Goal: Submit feedback/report problem: Submit feedback/report problem

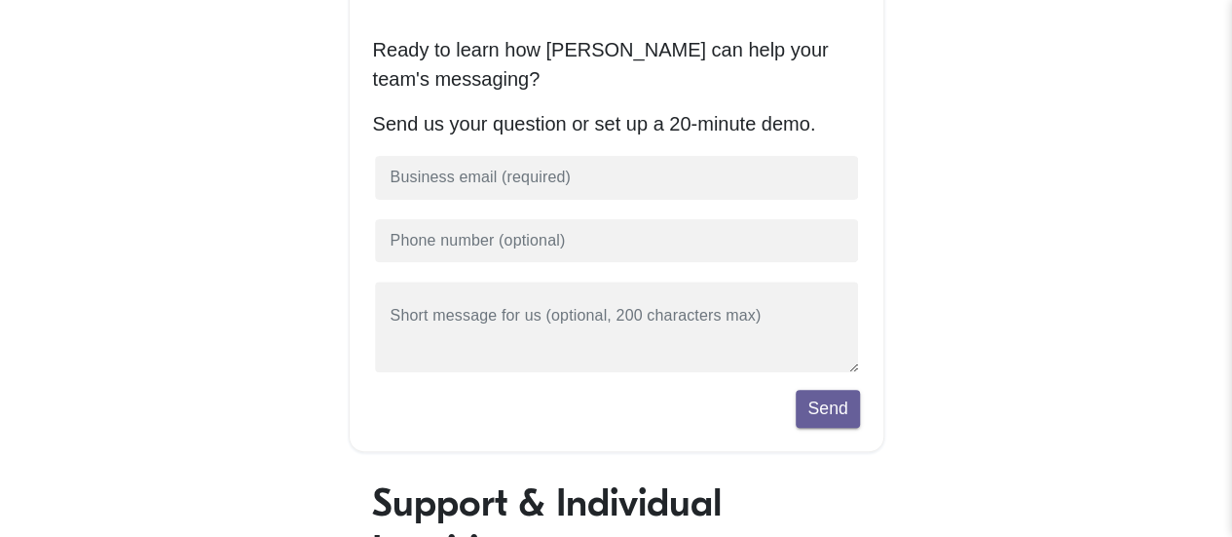
scroll to position [97, 0]
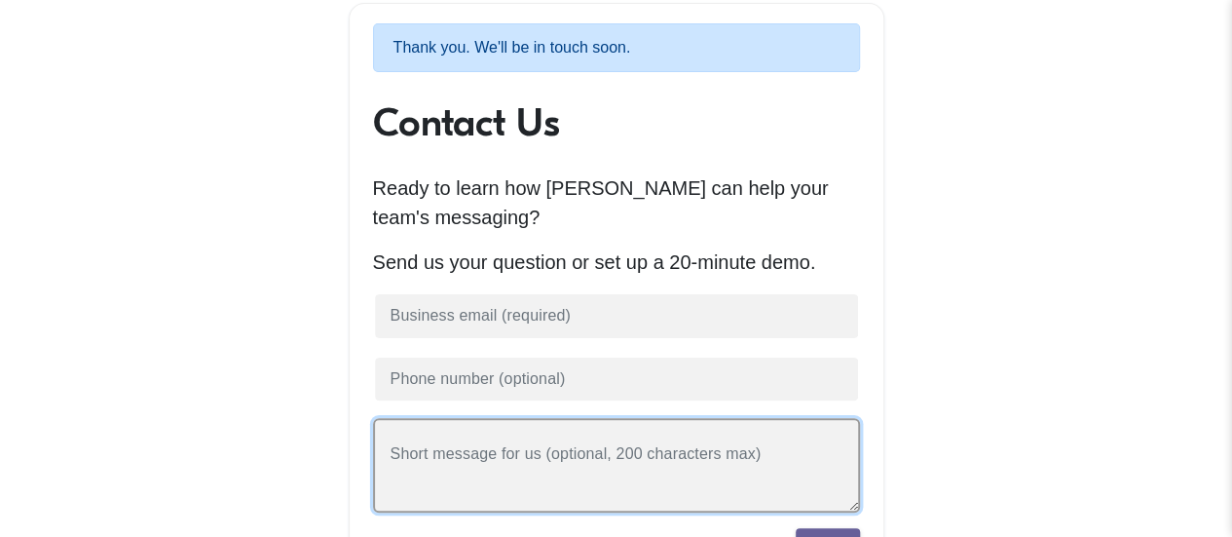
click at [465, 460] on textarea at bounding box center [616, 465] width 487 height 94
type textarea "Please remove the Sapling app, it is intrusive and wish to delete from PC [PERS…"
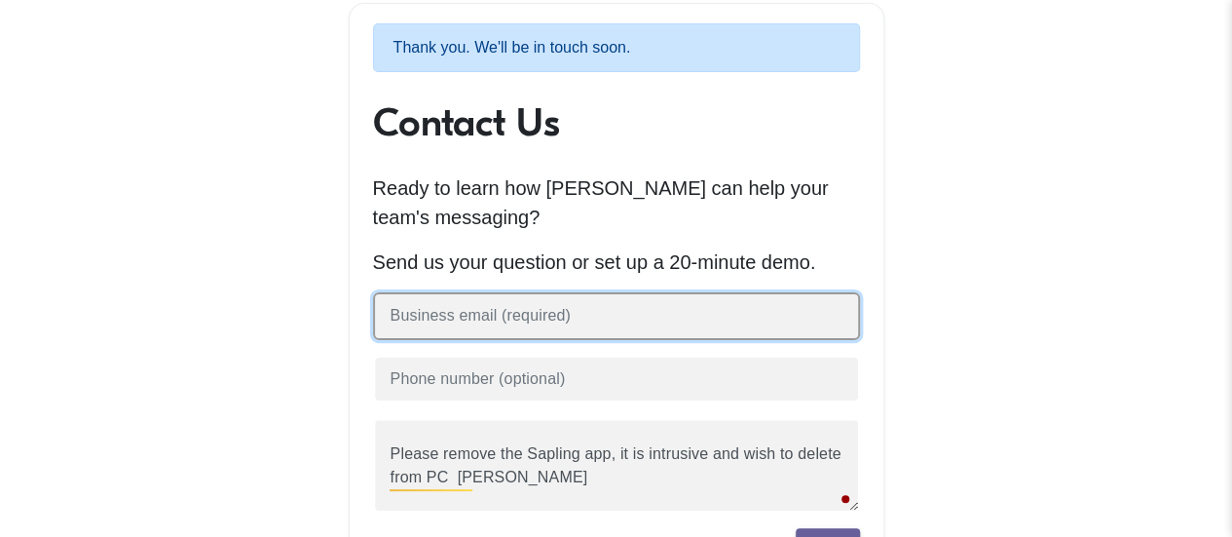
click at [514, 319] on input "text" at bounding box center [616, 316] width 487 height 48
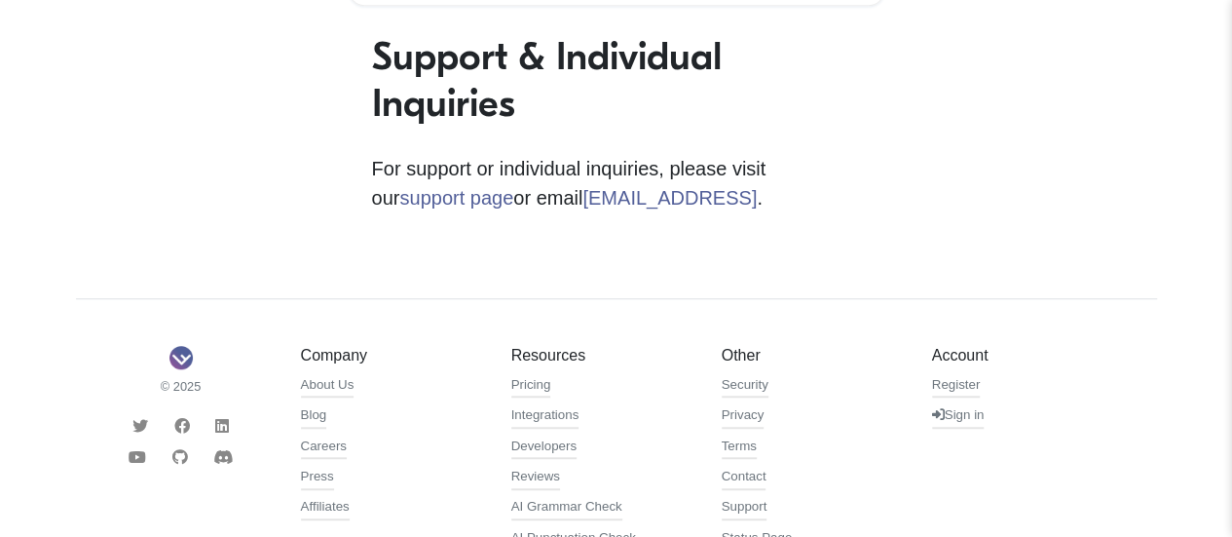
scroll to position [779, 0]
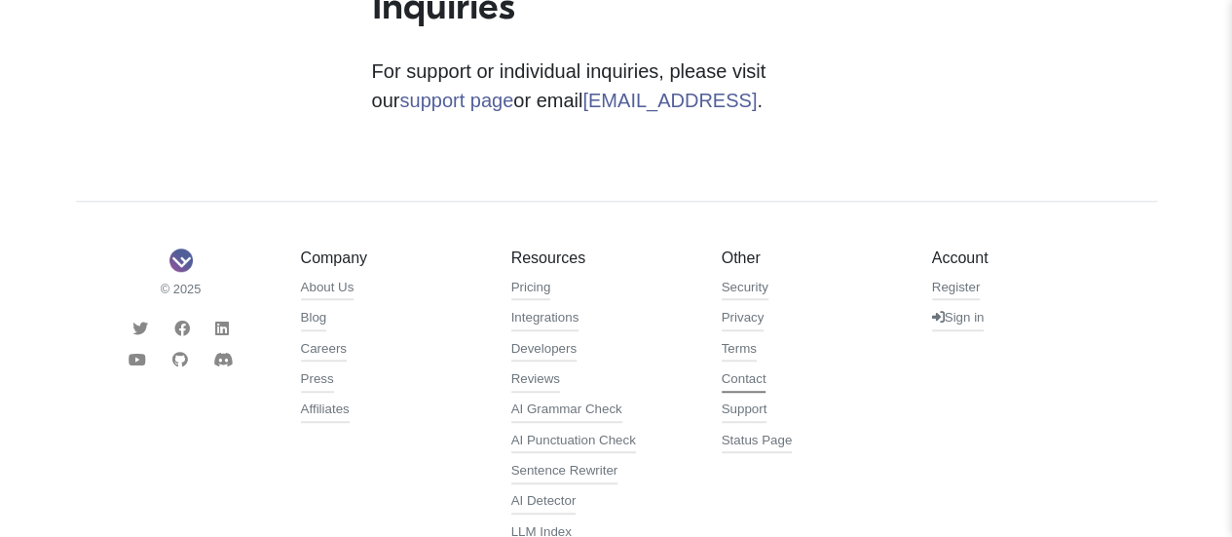
type input "[PERSON_NAME][EMAIL_ADDRESS][PERSON_NAME][DOMAIN_NAME]"
click at [745, 383] on link "Contact" at bounding box center [744, 380] width 45 height 23
